Goal: Navigation & Orientation: Find specific page/section

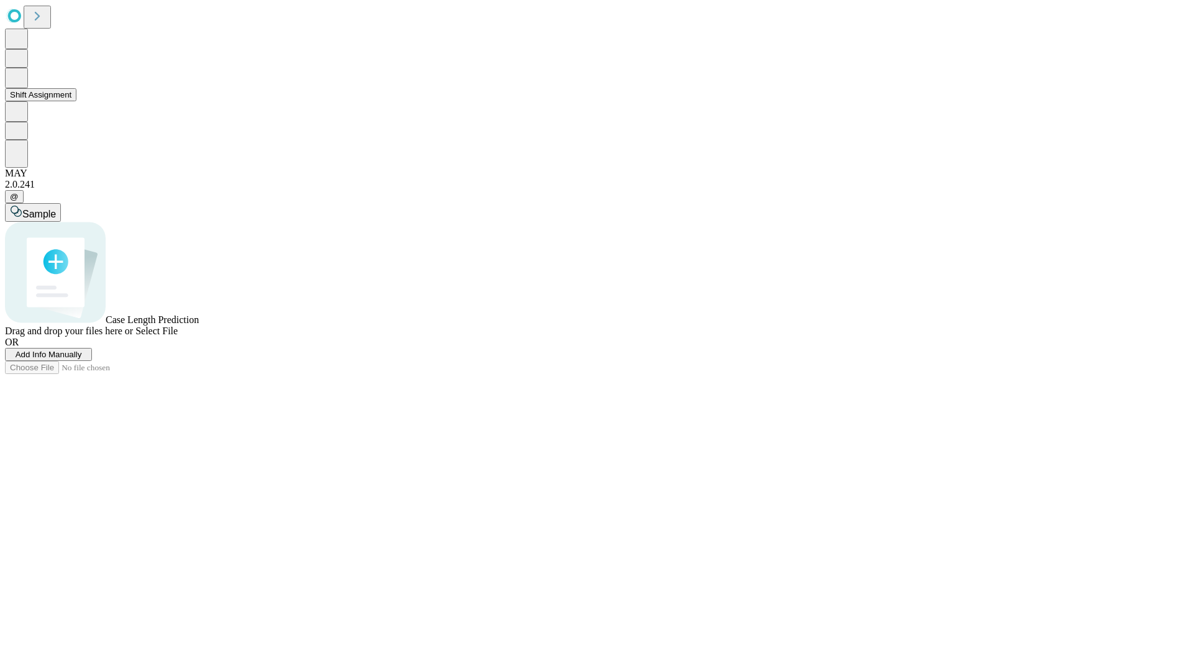
click at [76, 101] on button "Shift Assignment" at bounding box center [40, 94] width 71 height 13
